Goal: Go to known website: Access a specific website the user already knows

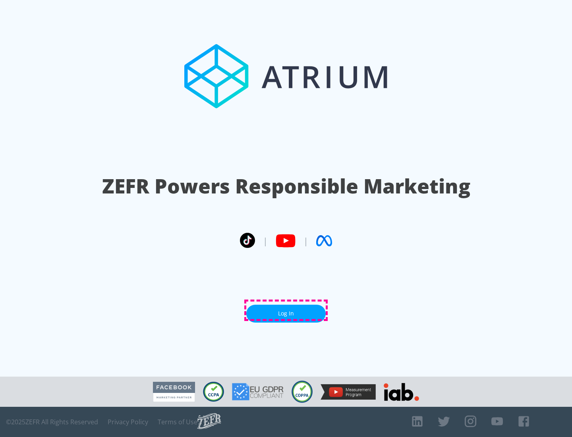
click at [286, 310] on link "Log In" at bounding box center [285, 314] width 79 height 18
